Goal: Task Accomplishment & Management: Use online tool/utility

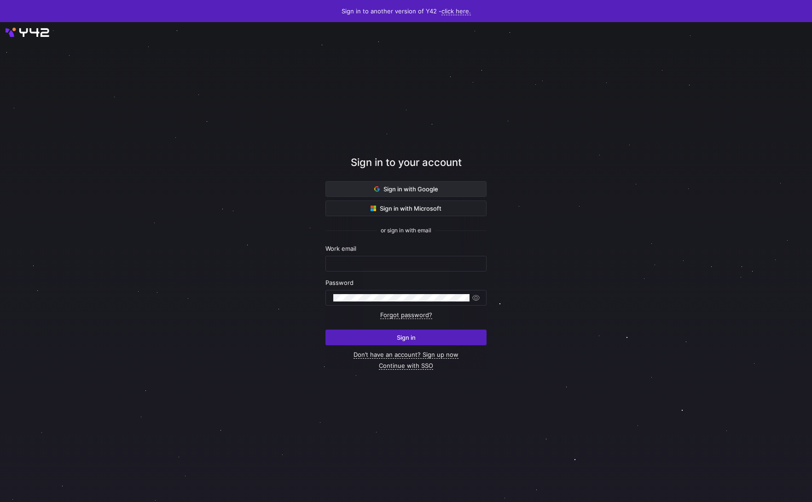
click at [414, 191] on span "Sign in with Google" at bounding box center [406, 188] width 64 height 7
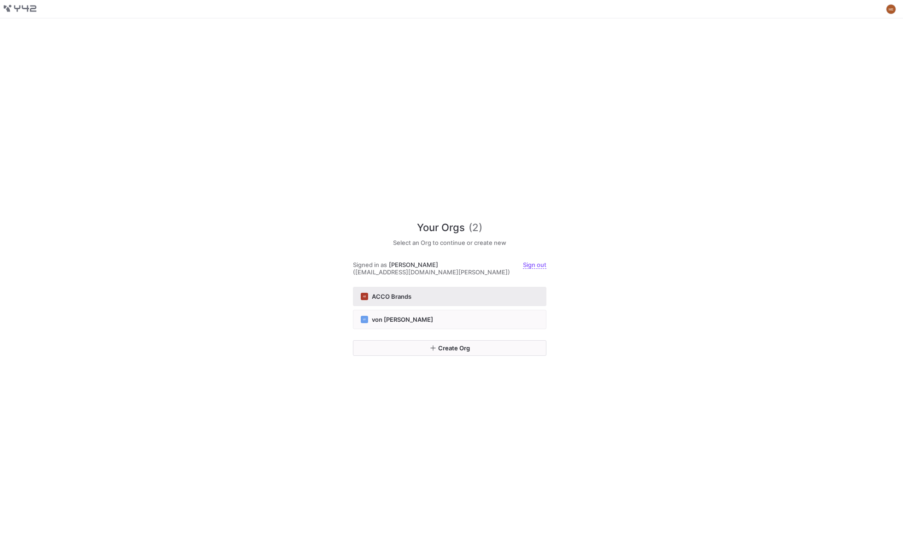
click at [443, 297] on button "AB ACCO Brands" at bounding box center [449, 296] width 193 height 19
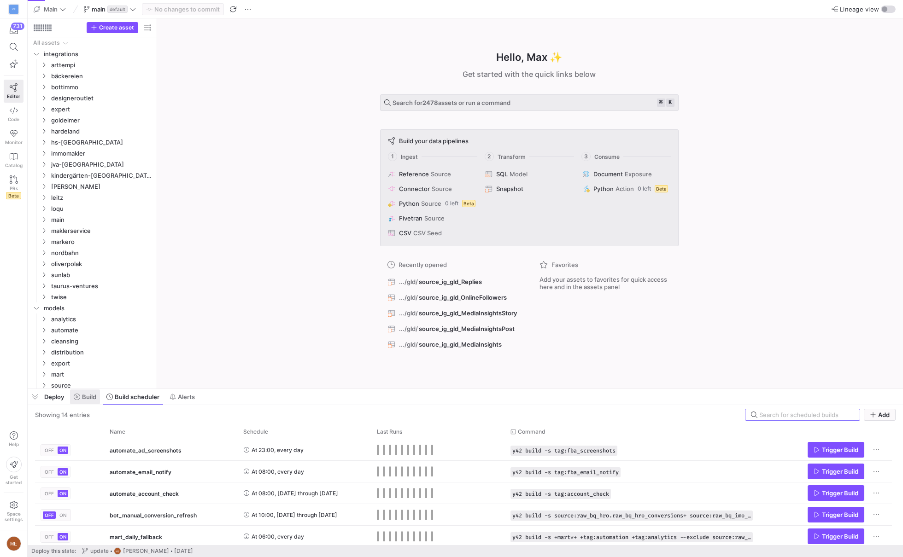
click at [79, 397] on icon at bounding box center [77, 397] width 6 height 6
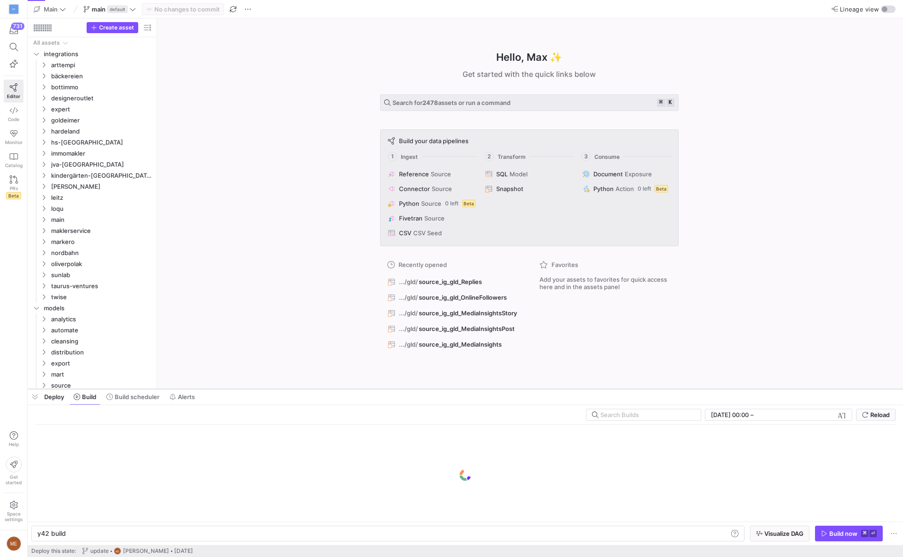
scroll to position [0, 28]
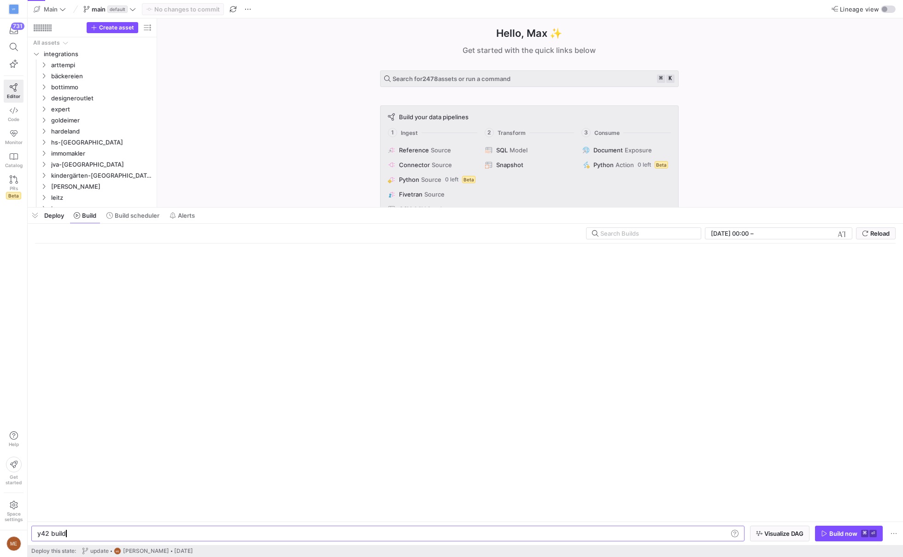
drag, startPoint x: 257, startPoint y: 389, endPoint x: 457, endPoint y: 339, distance: 206.4
click at [257, 210] on div at bounding box center [465, 208] width 875 height 4
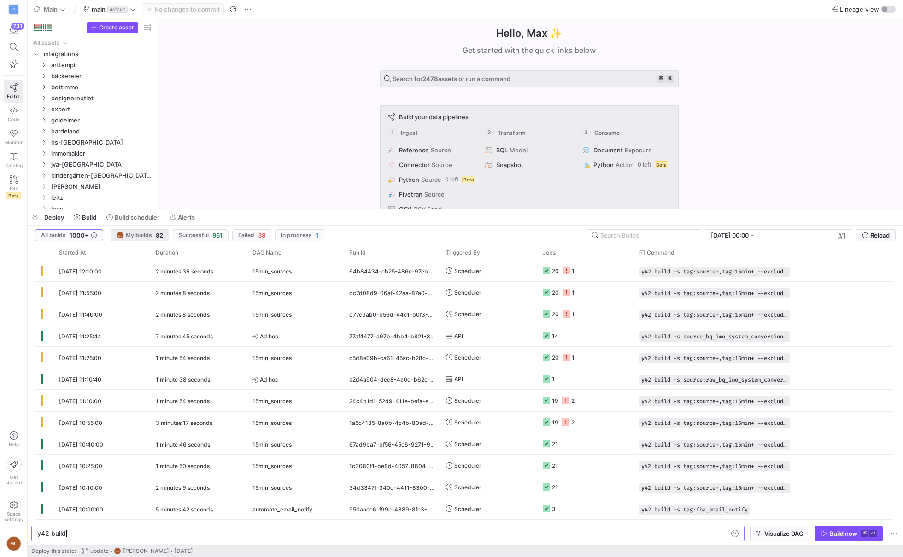
click at [146, 233] on span "My builds" at bounding box center [139, 235] width 26 height 6
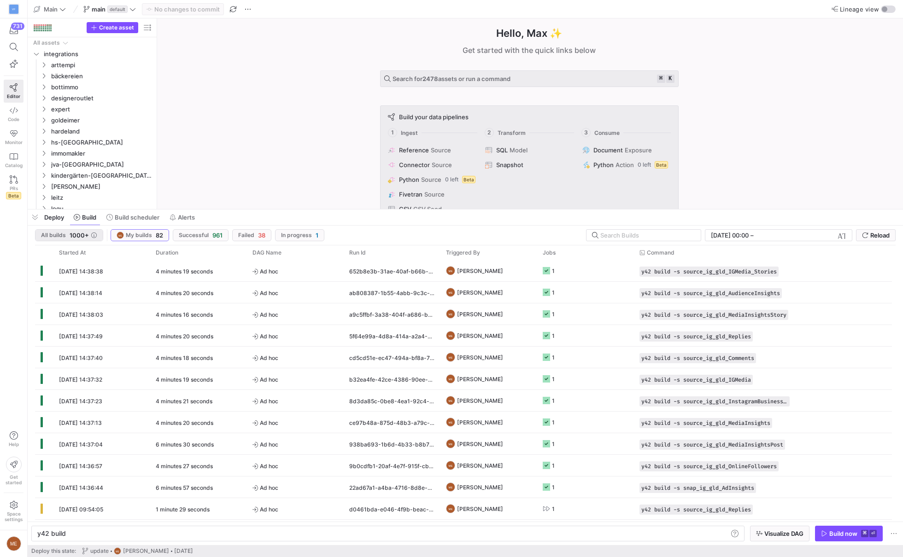
click at [92, 237] on icon "button" at bounding box center [94, 236] width 6 height 6
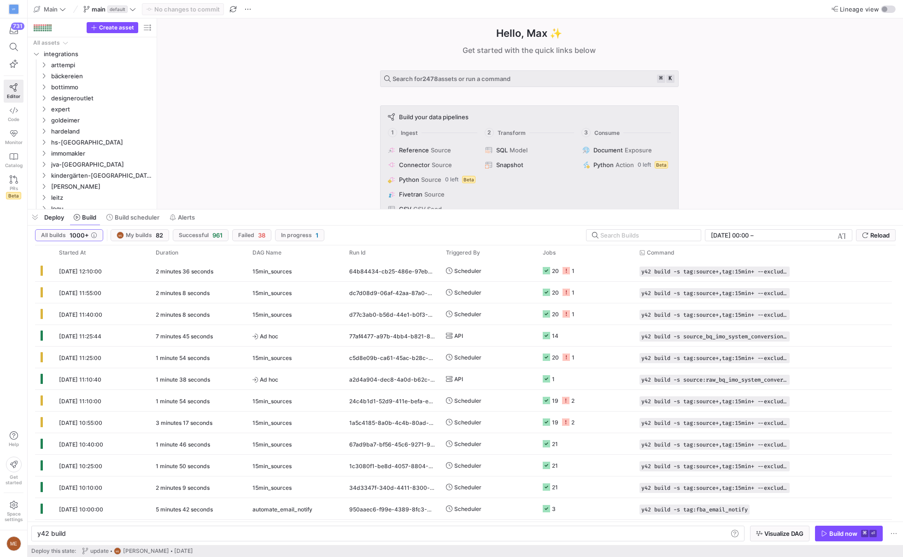
click at [753, 237] on span "–" at bounding box center [751, 235] width 3 height 7
click at [672, 235] on input "text" at bounding box center [646, 235] width 93 height 7
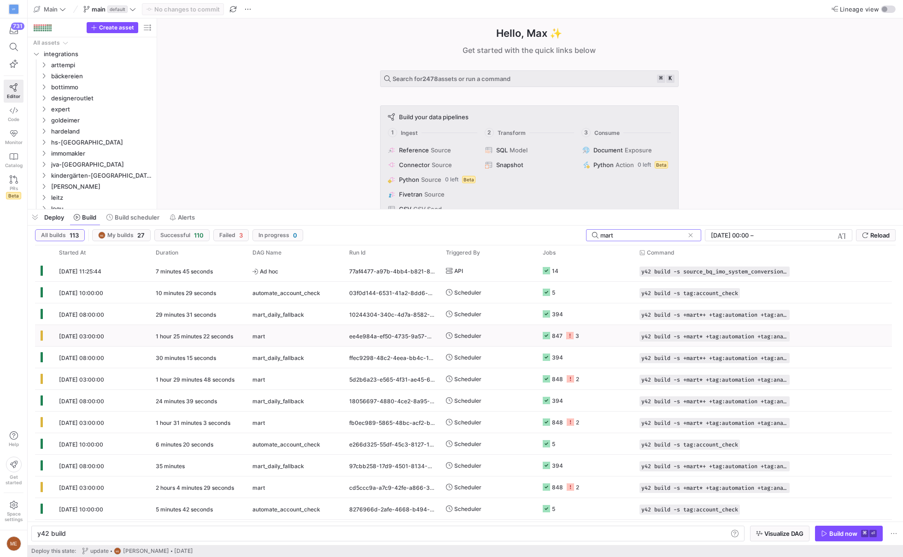
click at [569, 336] on icon at bounding box center [569, 335] width 7 height 7
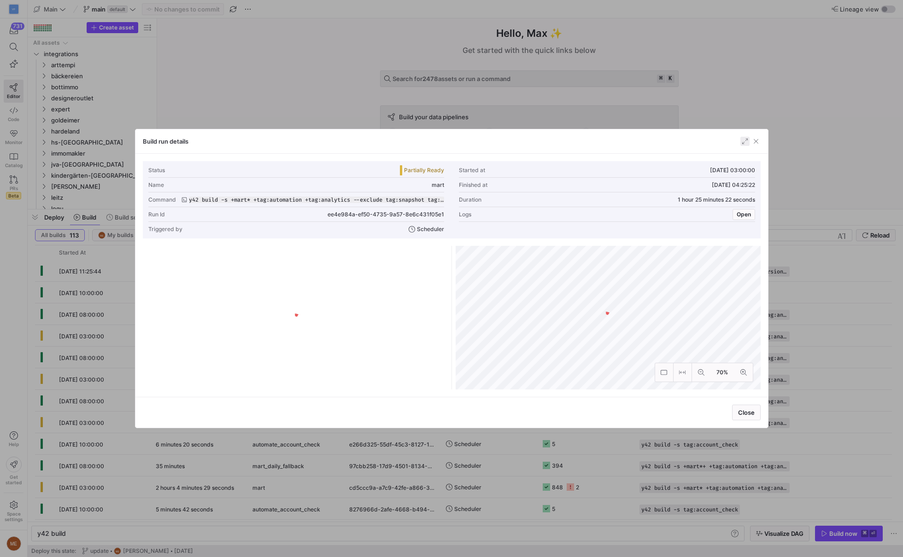
click at [744, 140] on span "button" at bounding box center [744, 141] width 9 height 9
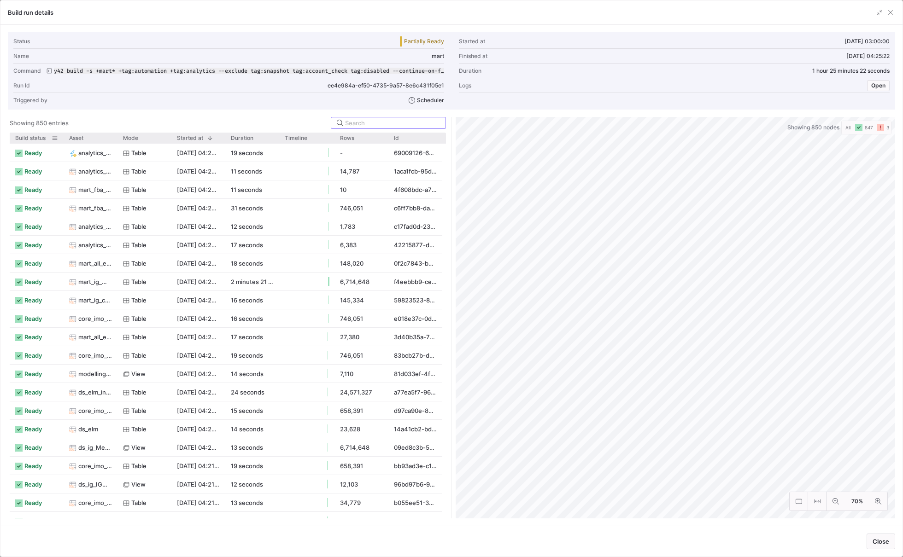
click at [37, 139] on span "Build status" at bounding box center [30, 138] width 30 height 6
click at [37, 139] on span "Build status" at bounding box center [28, 138] width 26 height 6
click at [37, 139] on span "Build status" at bounding box center [30, 138] width 30 height 6
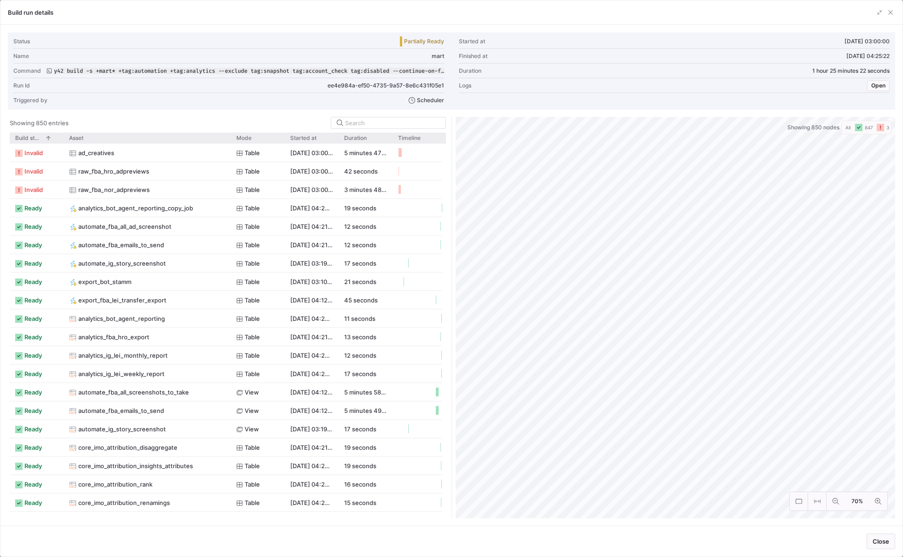
drag, startPoint x: 116, startPoint y: 136, endPoint x: 229, endPoint y: 156, distance: 115.0
click at [229, 156] on div "Build status 1 Asset Mode" at bounding box center [228, 326] width 436 height 386
click at [893, 17] on span "button" at bounding box center [890, 12] width 9 height 9
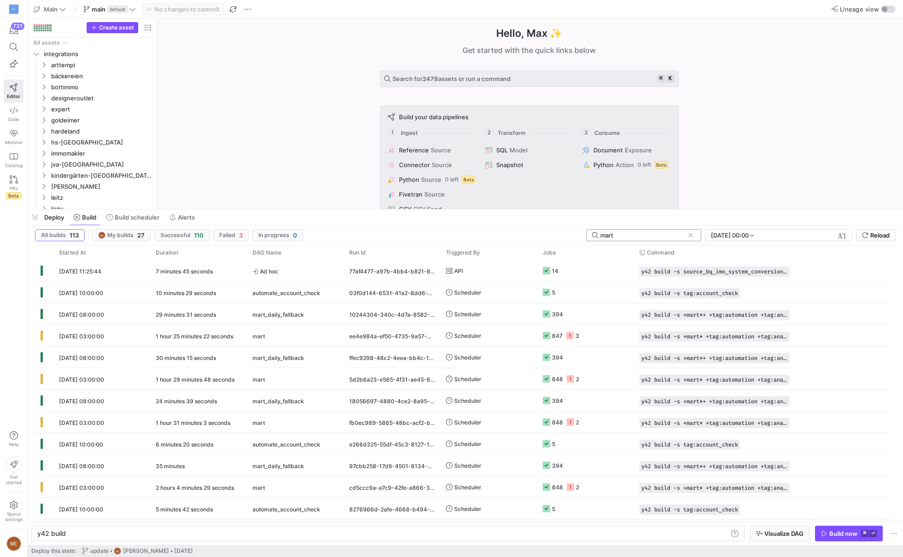
click at [635, 233] on input "mart" at bounding box center [642, 235] width 84 height 7
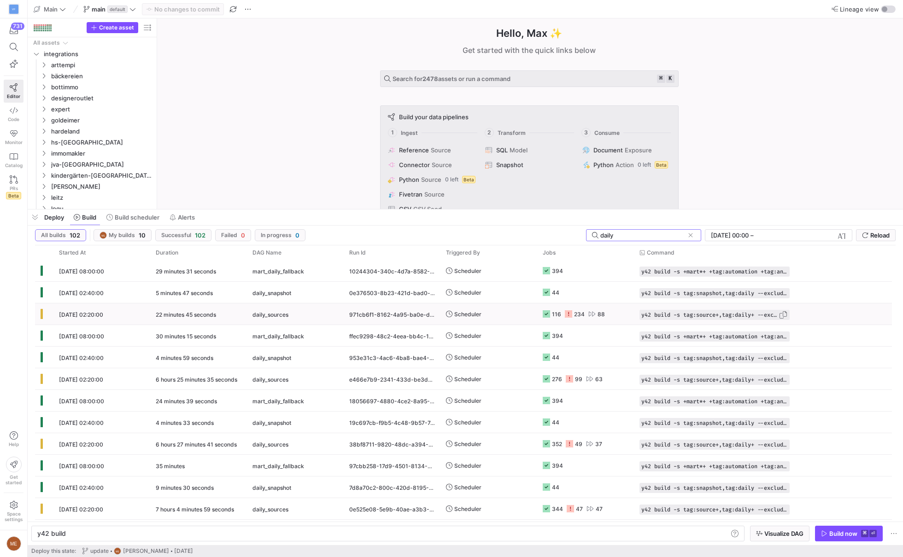
type input "daily"
click at [779, 312] on span "button" at bounding box center [782, 314] width 9 height 9
click at [221, 534] on div "y42 build" at bounding box center [383, 533] width 692 height 7
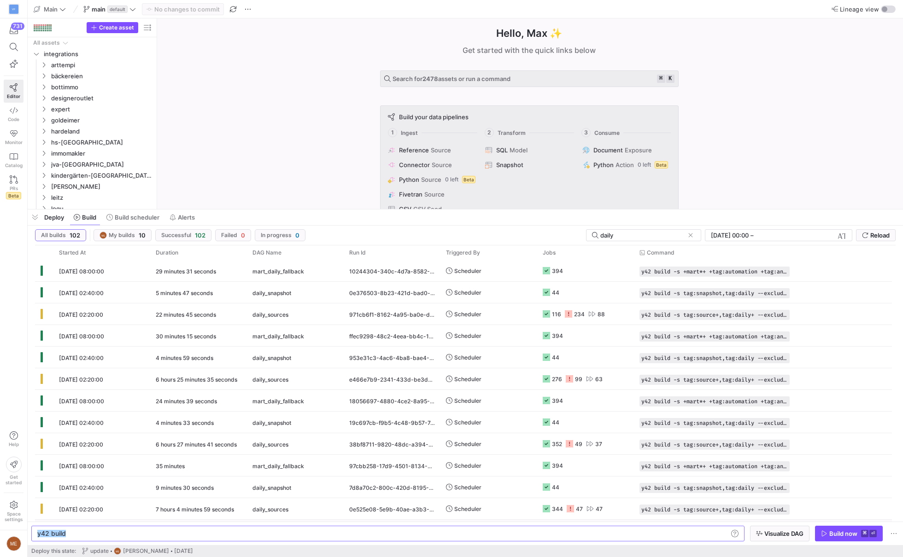
type textarea "y42 build -s tag:source+,tag:daily+ --exclude tag:disabled"
click at [850, 535] on div "Build now" at bounding box center [843, 533] width 28 height 7
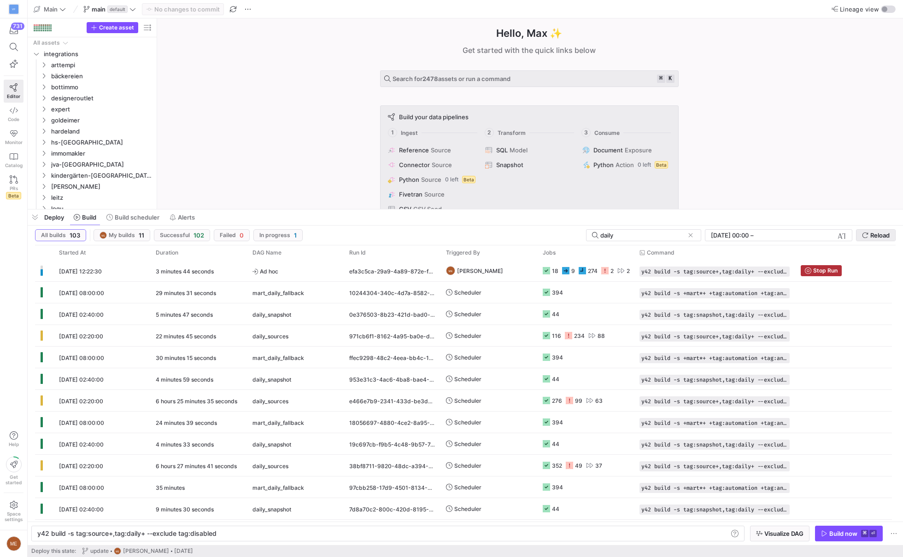
click at [869, 236] on span "Reload" at bounding box center [876, 235] width 28 height 7
click at [608, 269] on div "2" at bounding box center [607, 271] width 12 height 22
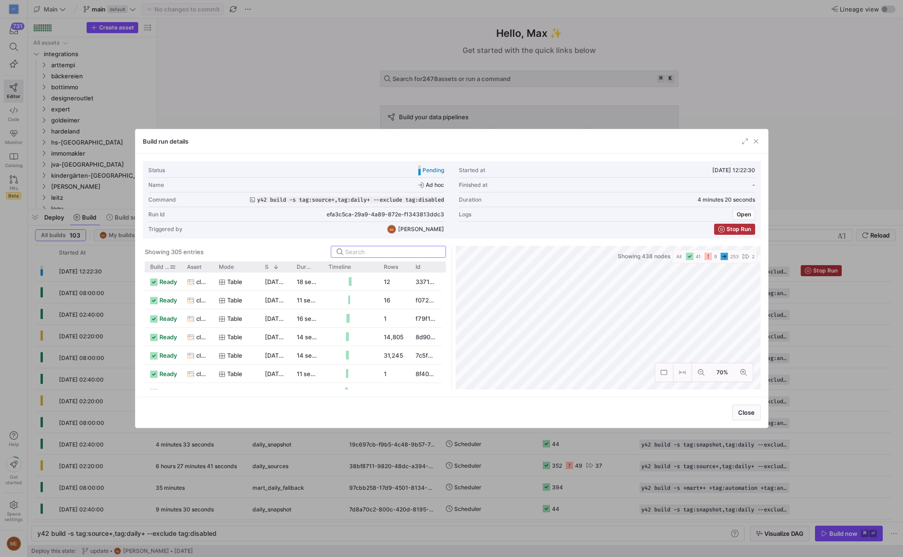
click at [160, 264] on span "Build status" at bounding box center [159, 267] width 19 height 6
click at [229, 267] on div "Mode" at bounding box center [236, 267] width 46 height 11
drag, startPoint x: 269, startPoint y: 266, endPoint x: 278, endPoint y: 266, distance: 8.8
click at [278, 266] on div "Build status 1 Asset Mode 2 Rows" at bounding box center [293, 267] width 297 height 11
